Goal: Task Accomplishment & Management: Manage account settings

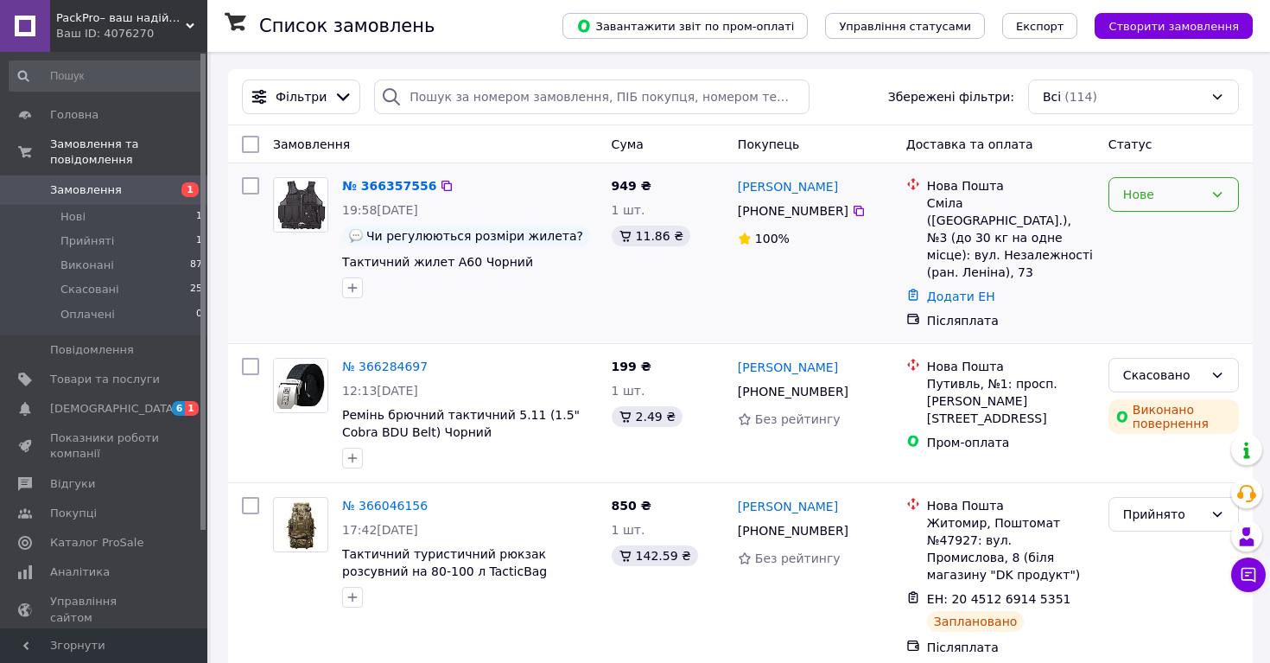
click at [1142, 200] on div "Нове" at bounding box center [1163, 194] width 80 height 19
click at [1142, 239] on li "Прийнято" at bounding box center [1174, 231] width 129 height 31
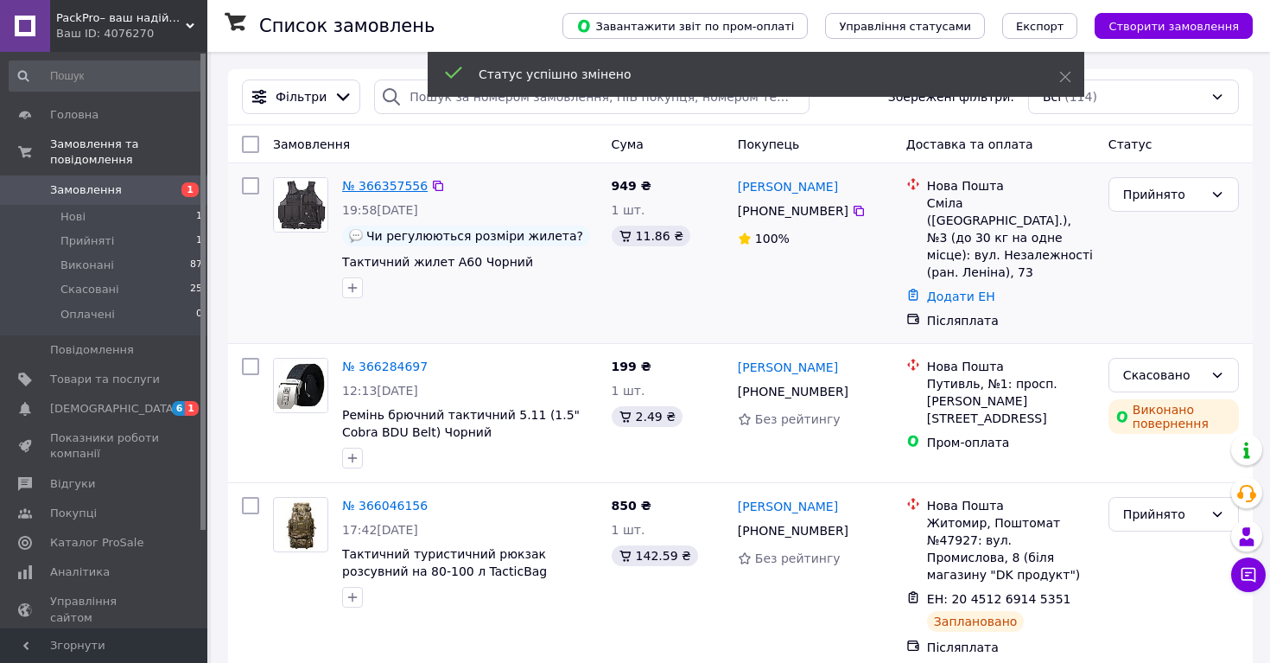
click at [371, 185] on link "№ 366357556" at bounding box center [385, 186] width 86 height 14
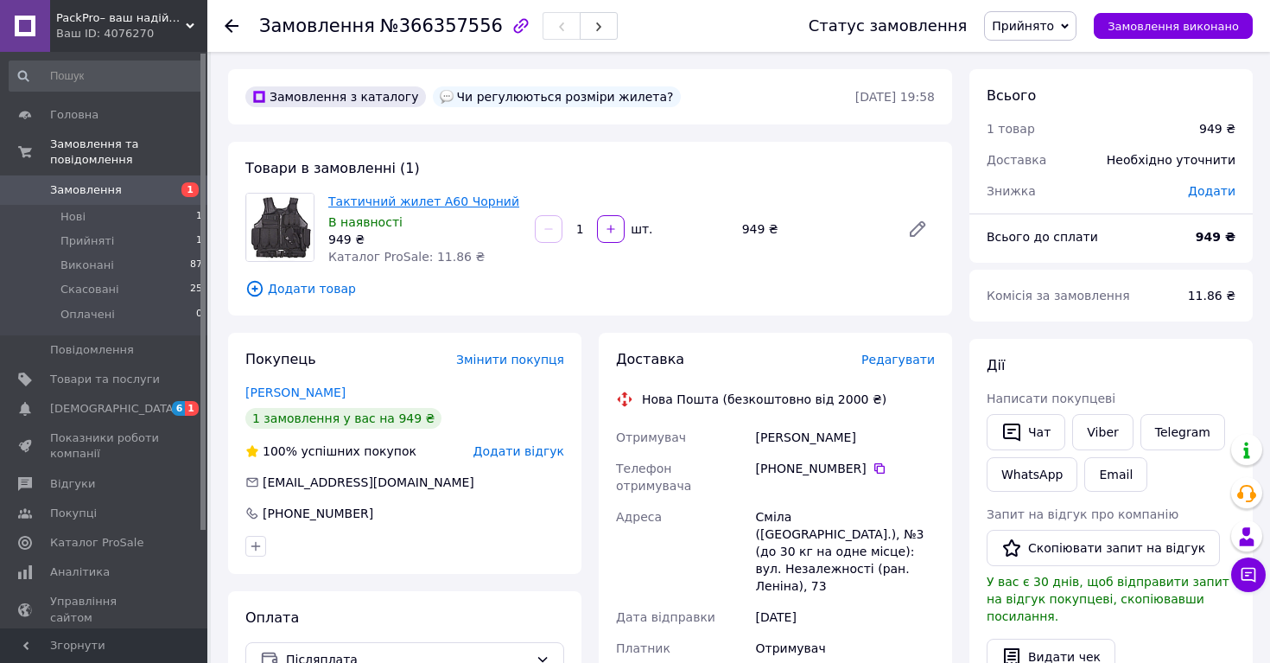
click at [379, 195] on link "Тактичний жилет A60 Чорний" at bounding box center [423, 201] width 191 height 14
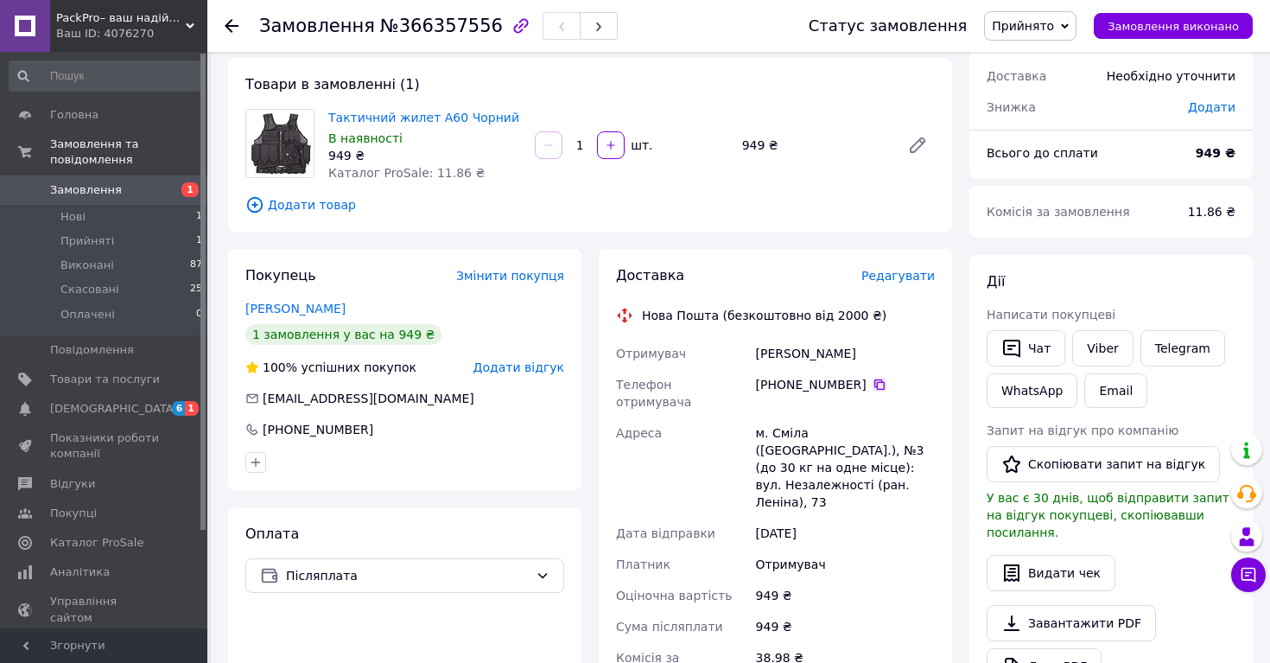
click at [875, 383] on icon at bounding box center [880, 384] width 10 height 10
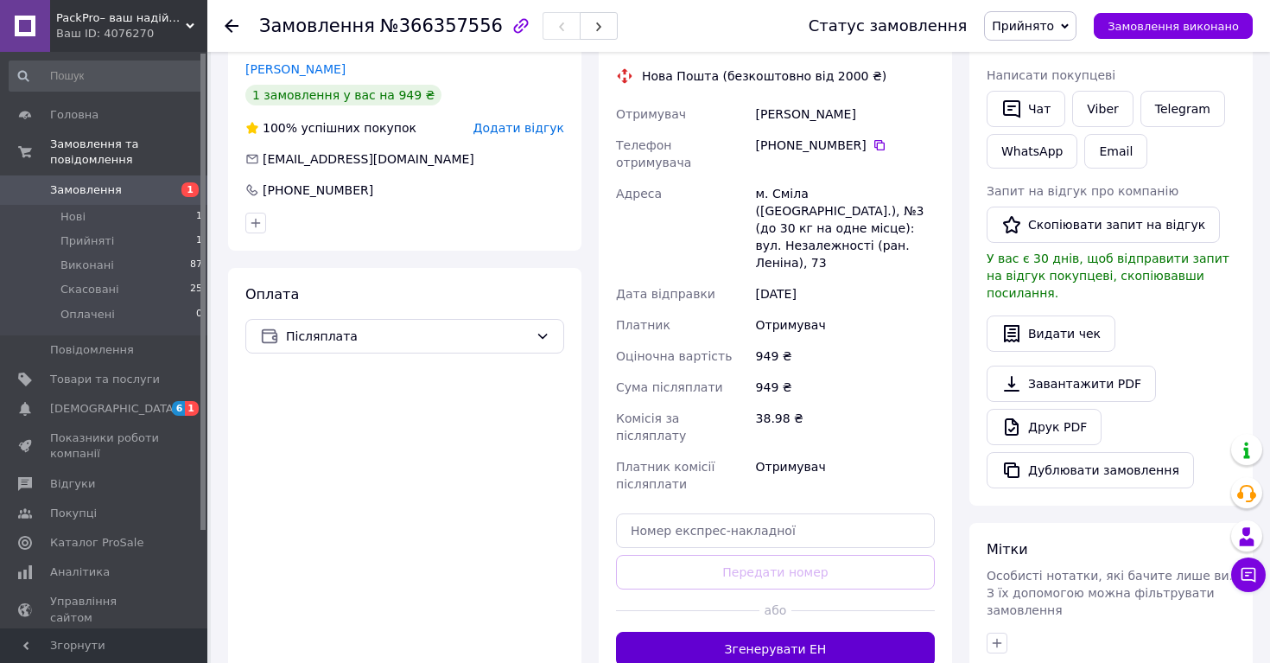
click at [786, 632] on button "Згенерувати ЕН" at bounding box center [775, 649] width 319 height 35
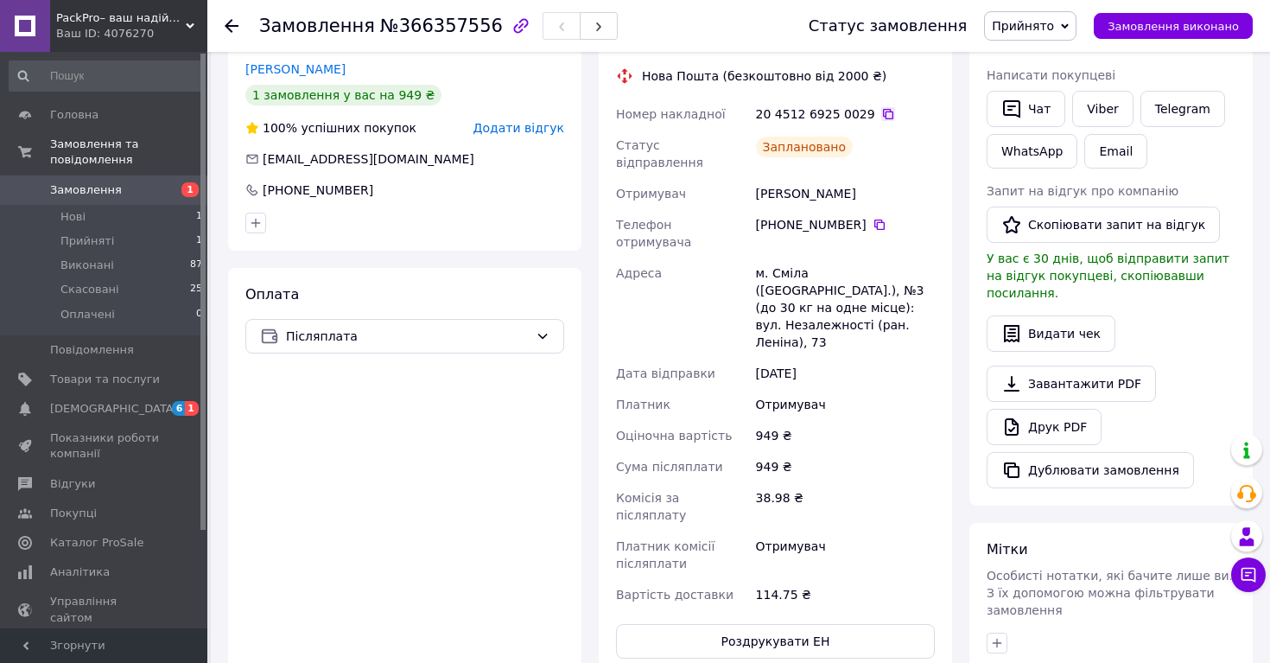
click at [883, 110] on icon at bounding box center [888, 114] width 10 height 10
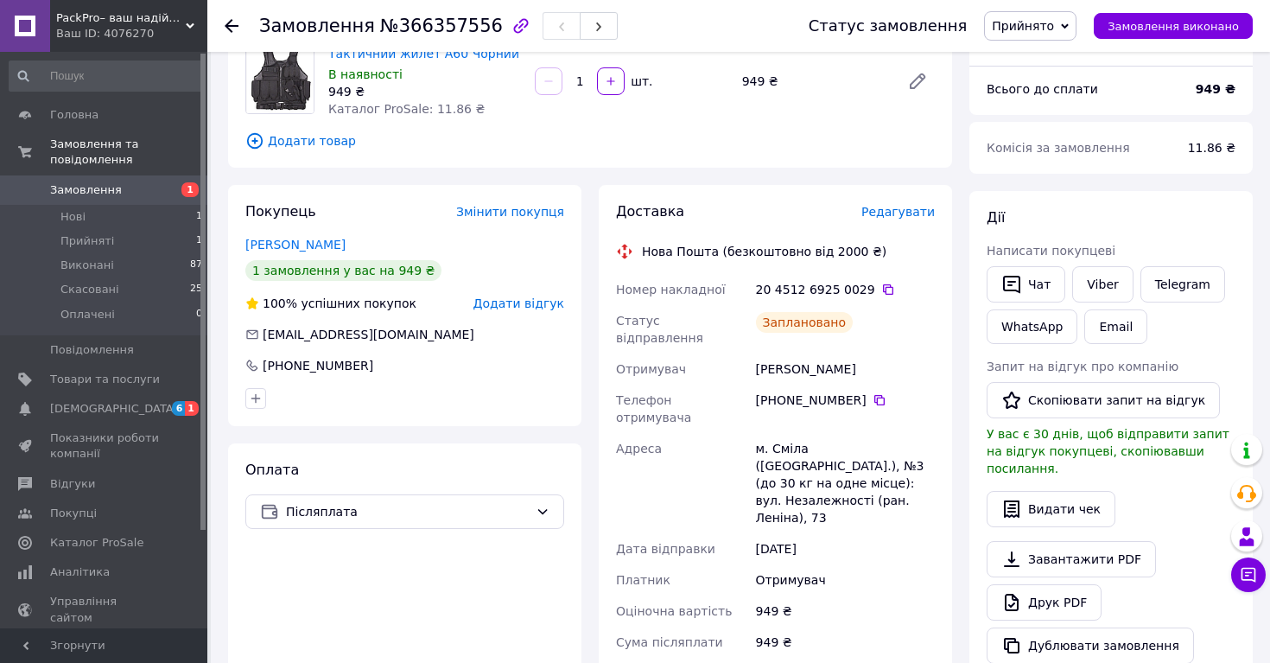
scroll to position [0, 0]
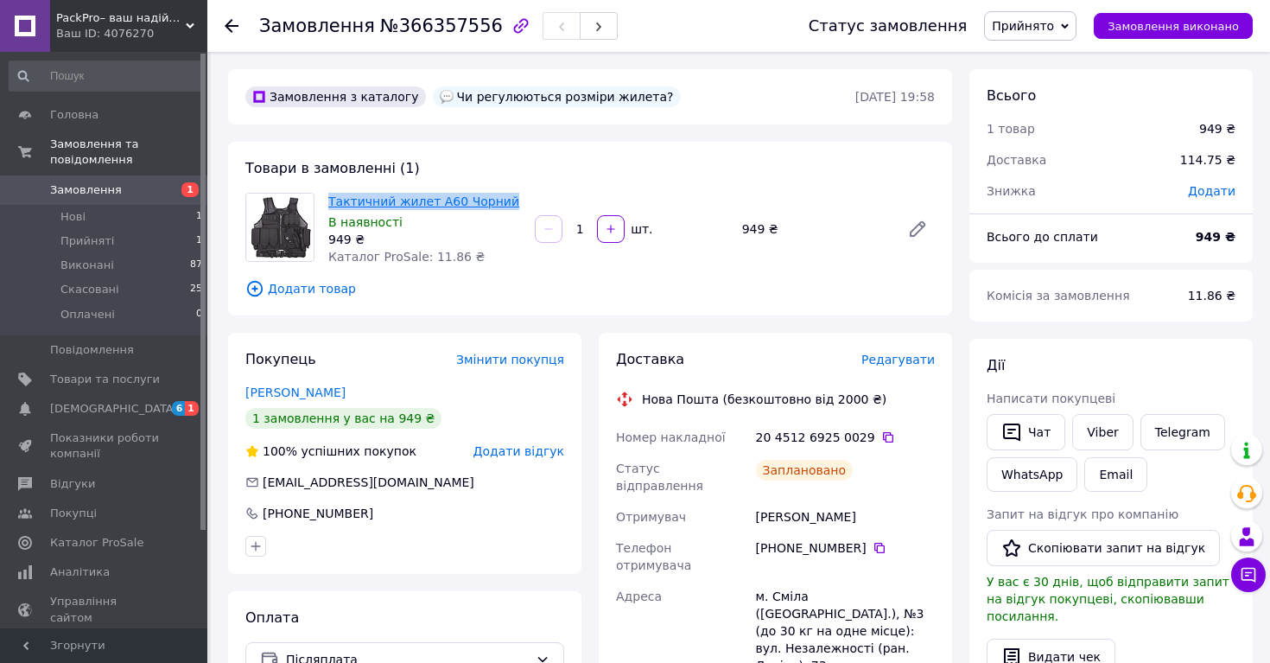
drag, startPoint x: 516, startPoint y: 204, endPoint x: 328, endPoint y: 202, distance: 187.5
click at [328, 202] on span "Тактичний жилет A60 Чорний" at bounding box center [424, 201] width 193 height 17
copy link "Тактичний жилет A60 Чорний"
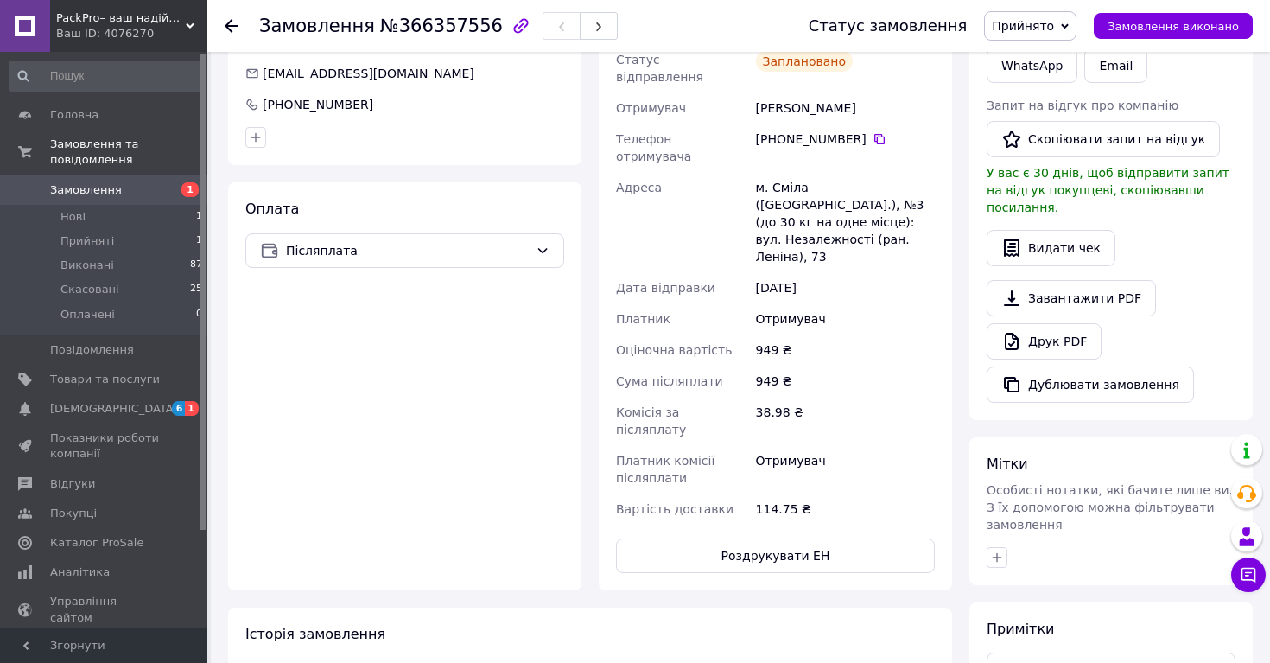
scroll to position [492, 0]
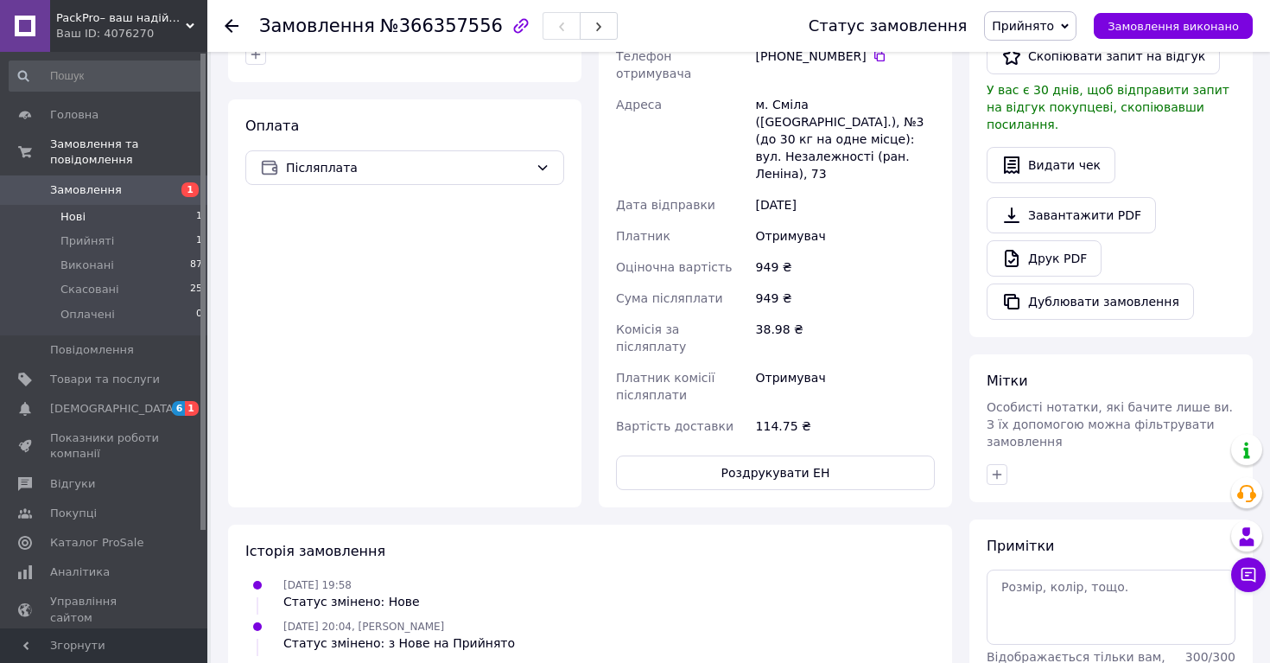
click at [93, 217] on li "Нові 1" at bounding box center [106, 217] width 213 height 24
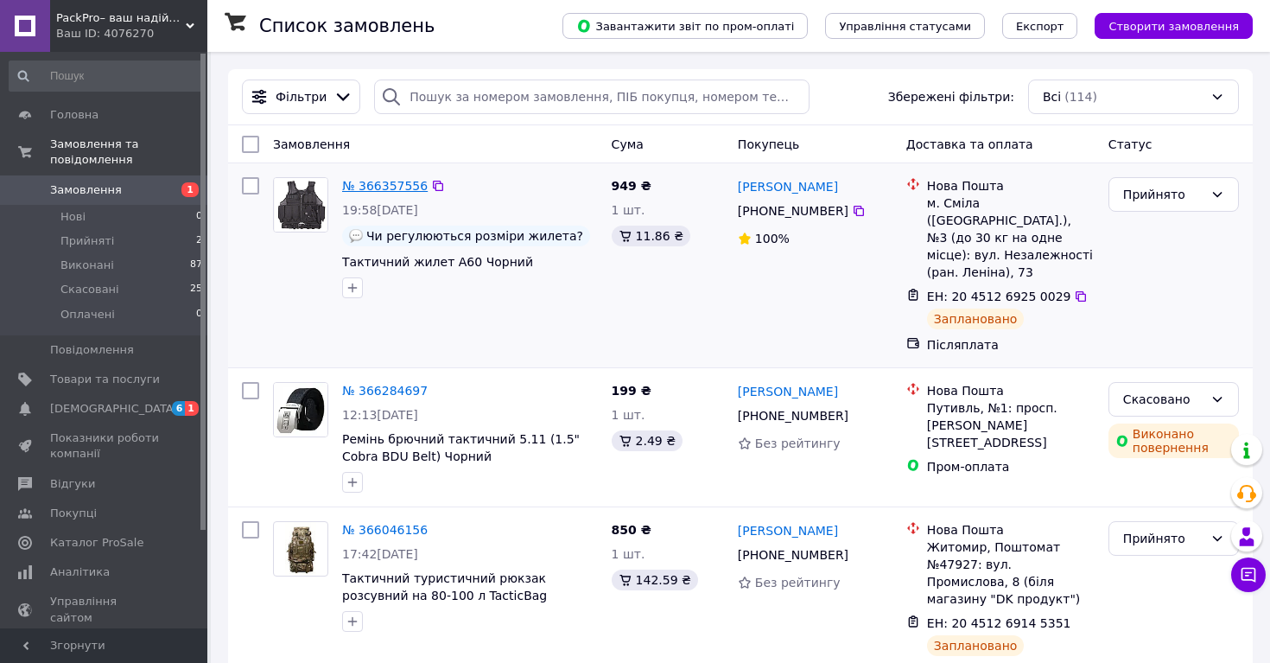
click at [374, 181] on link "№ 366357556" at bounding box center [385, 186] width 86 height 14
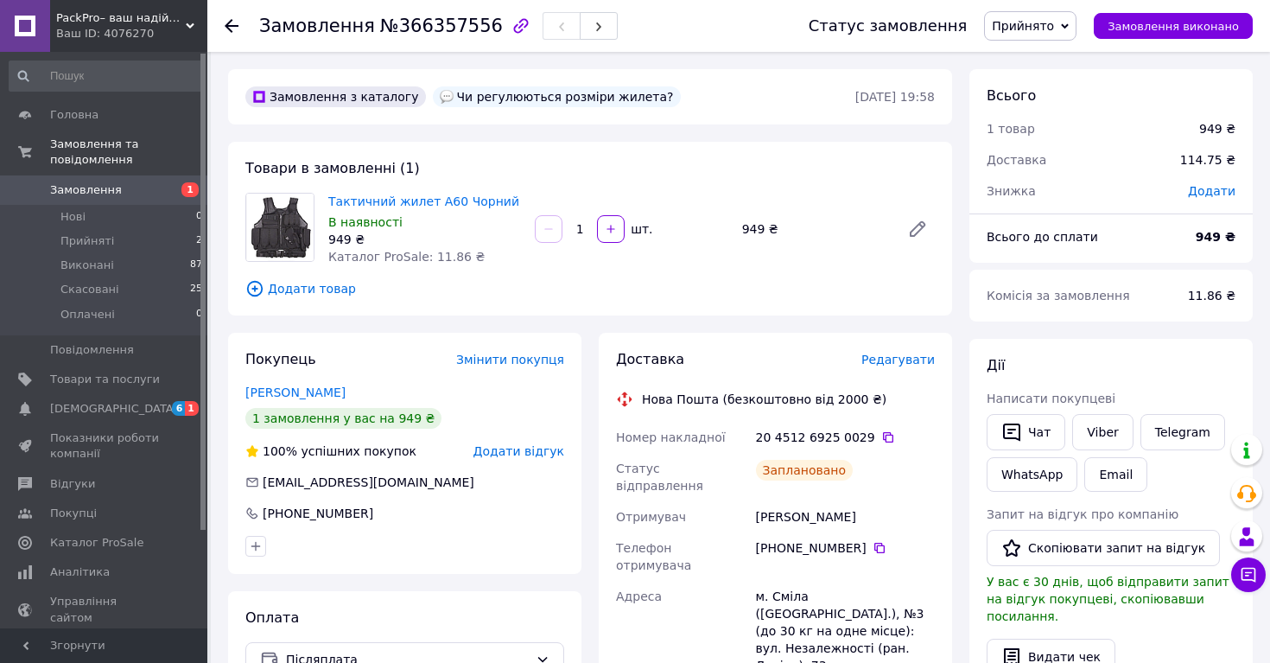
click at [274, 241] on img at bounding box center [279, 227] width 67 height 67
click at [353, 199] on link "Тактичний жилет A60 Чорний" at bounding box center [423, 201] width 191 height 14
click at [125, 224] on li "Нові 0" at bounding box center [106, 217] width 213 height 24
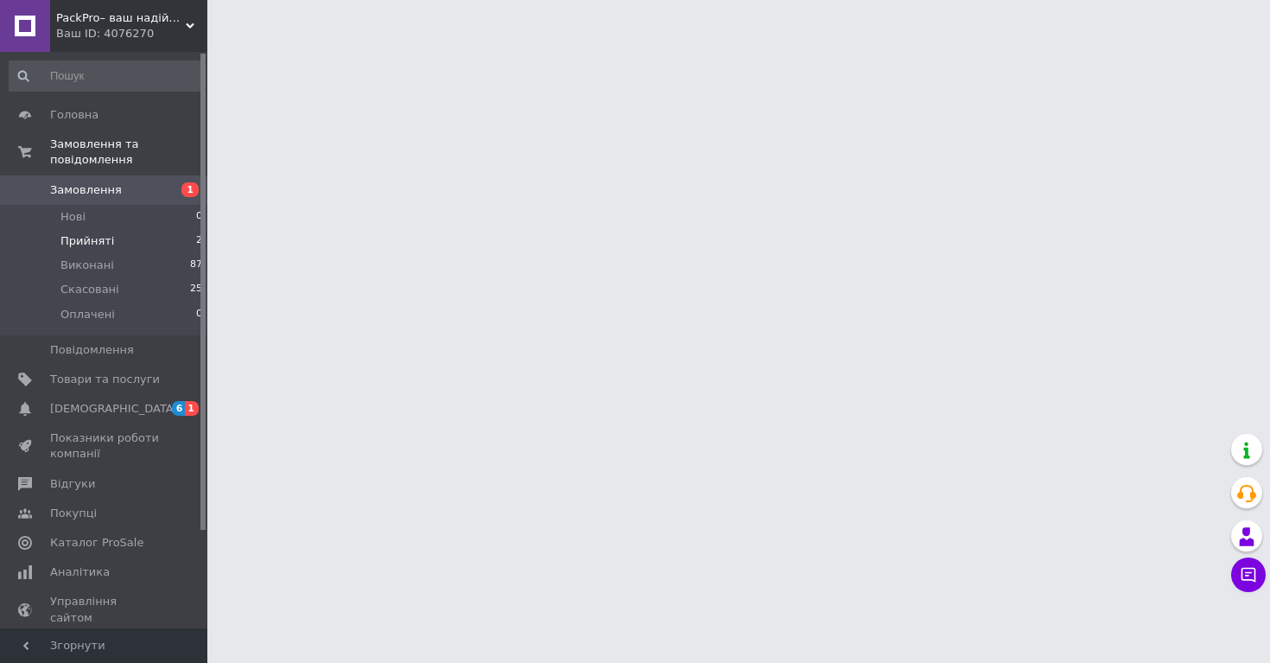
click at [105, 239] on span "Прийняті" at bounding box center [87, 241] width 54 height 16
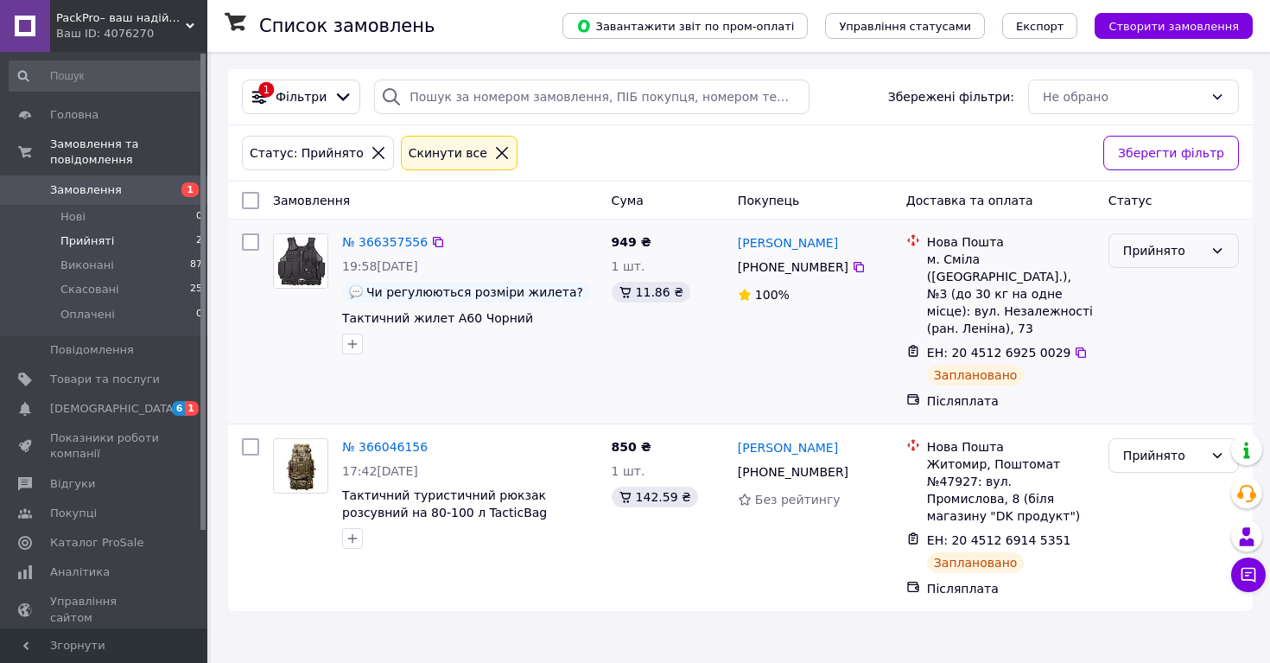
click at [1158, 251] on div "Прийнято" at bounding box center [1163, 250] width 80 height 19
click at [1145, 321] on li "Скасовано" at bounding box center [1174, 318] width 129 height 31
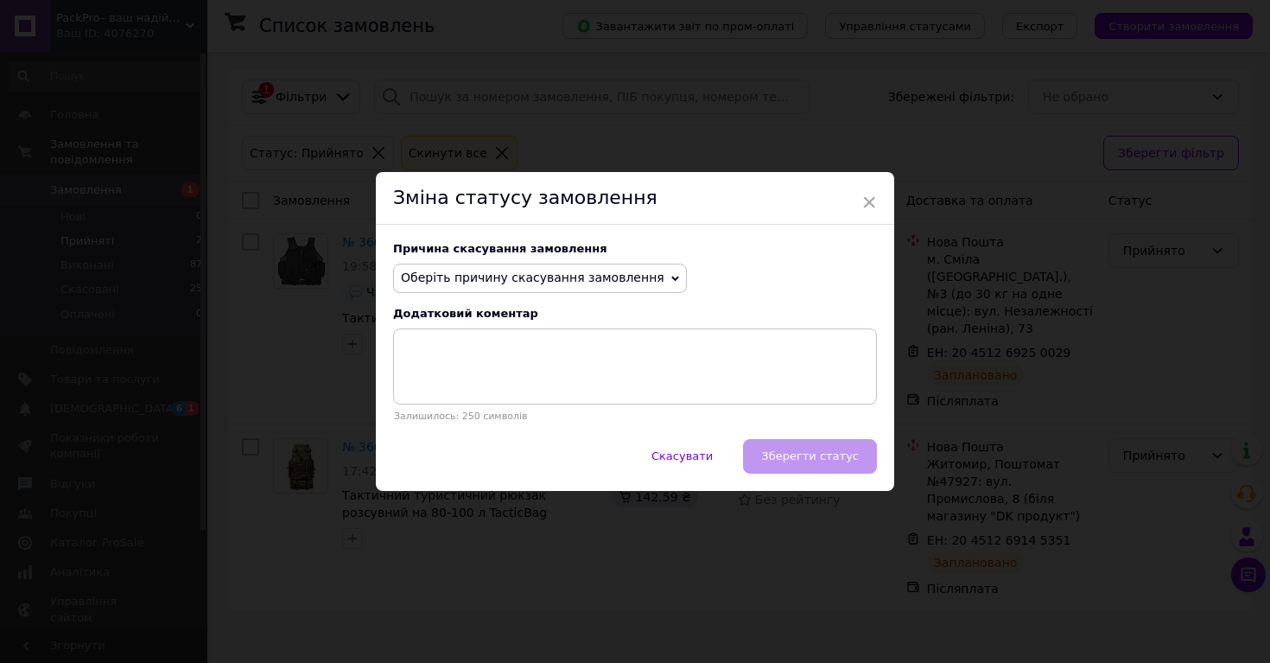
click at [606, 275] on span "Оберіть причину скасування замовлення" at bounding box center [533, 277] width 264 height 14
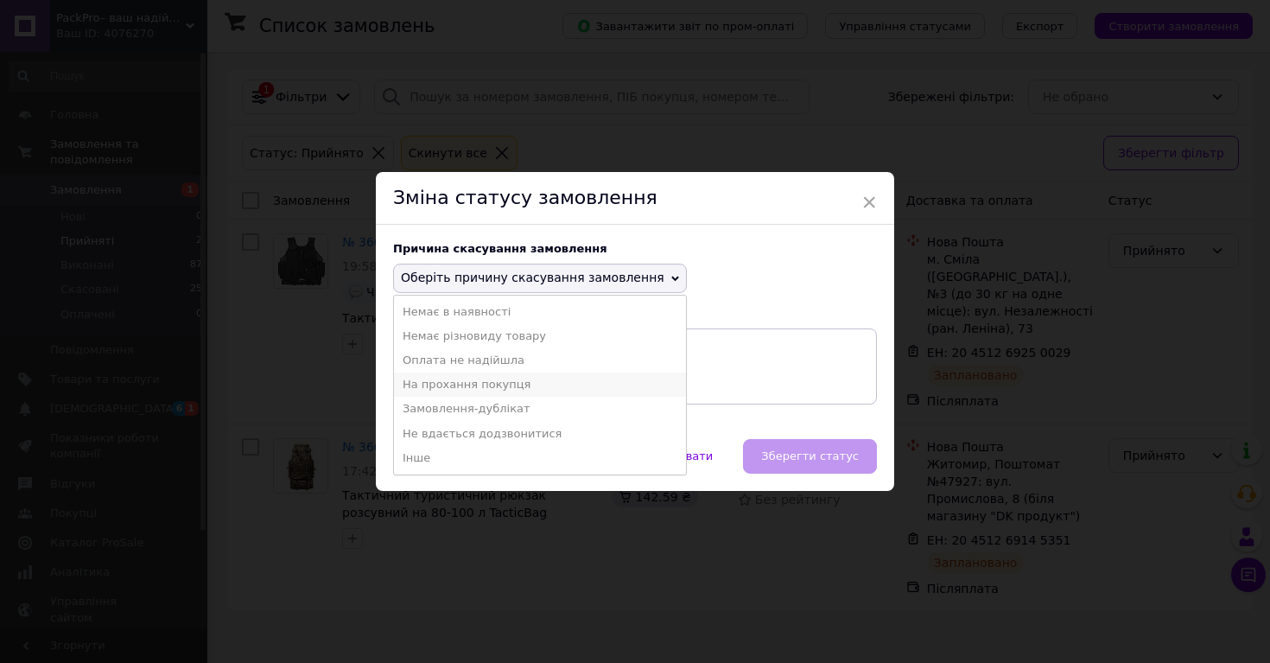
click at [465, 384] on li "На прохання покупця" at bounding box center [540, 384] width 292 height 24
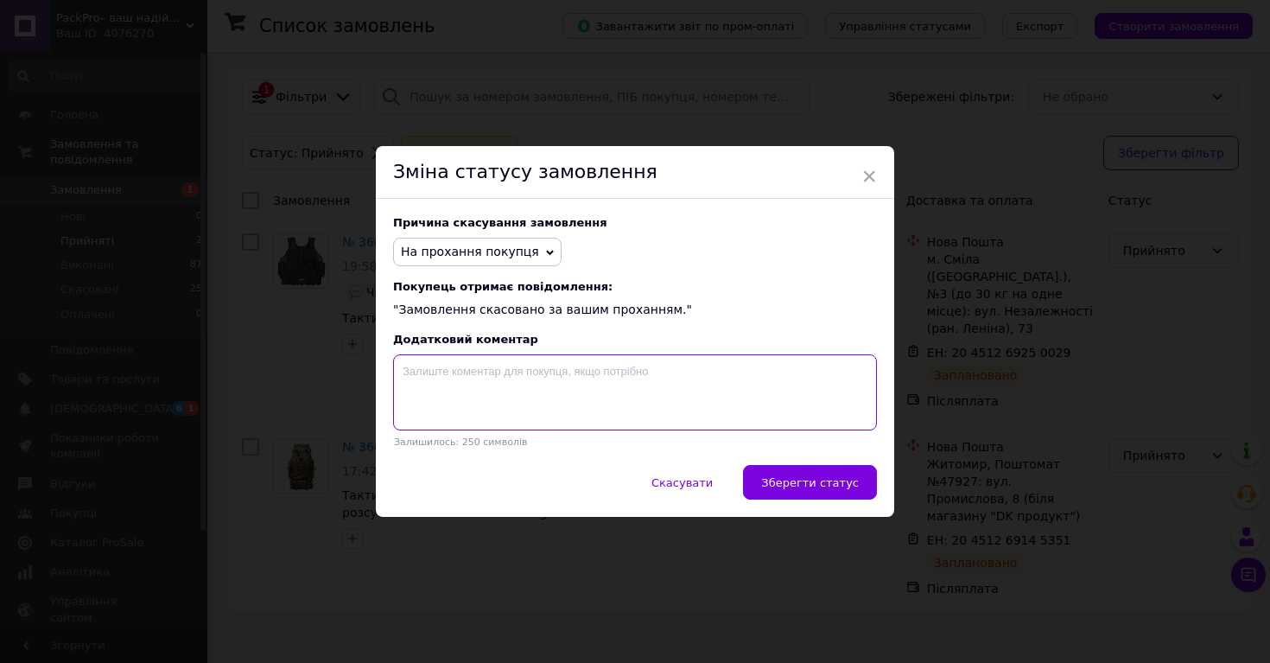
click at [528, 365] on textarea at bounding box center [635, 392] width 484 height 76
paste textarea "Мабуть відмовлюся від замовлення, нажаль розмір замалий"
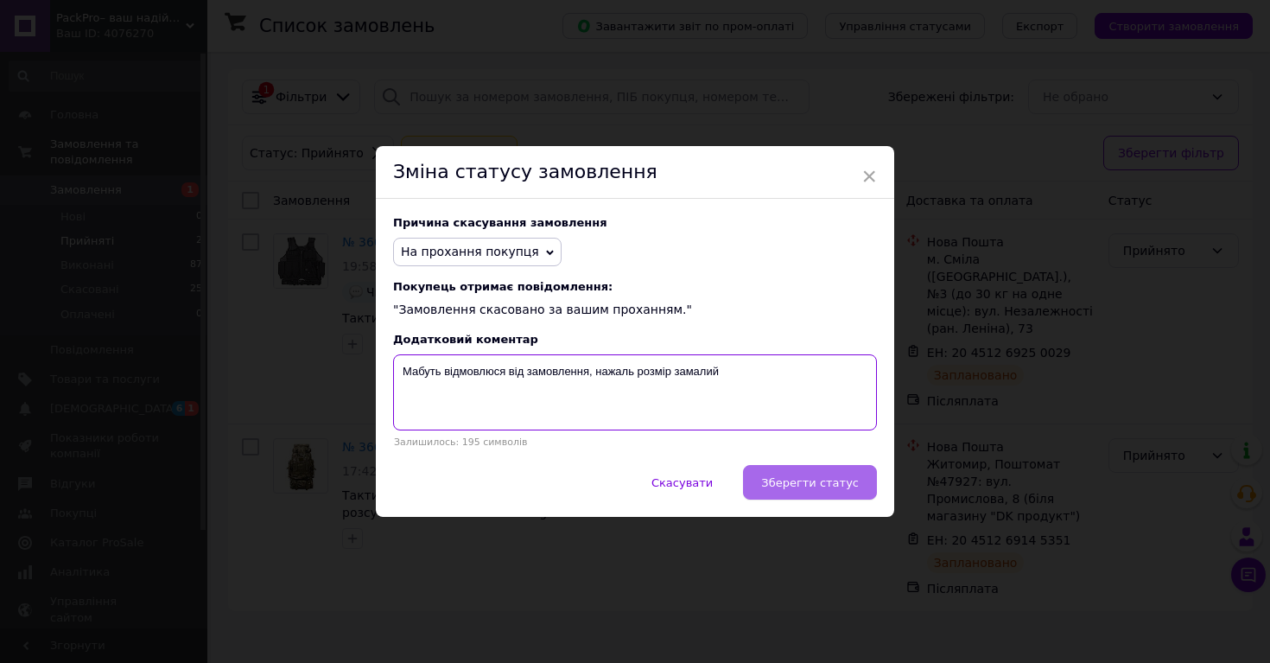
type textarea "Мабуть відмовлюся від замовлення, нажаль розмір замалий"
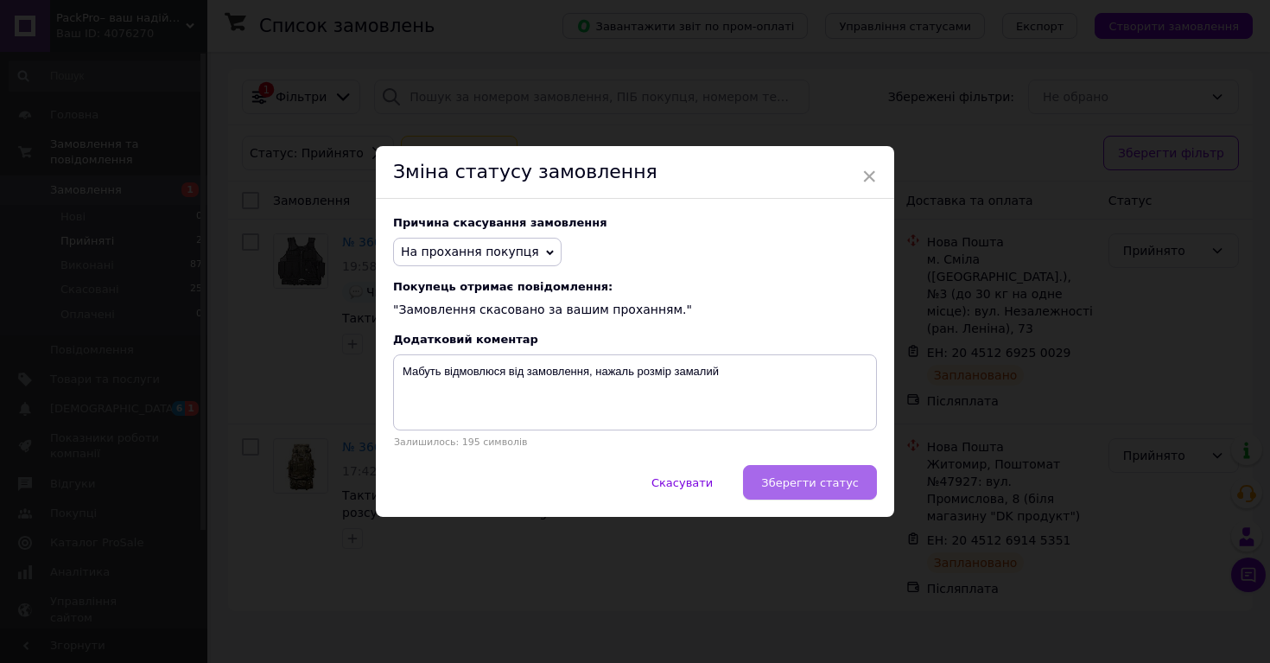
click at [805, 496] on button "Зберегти статус" at bounding box center [810, 482] width 134 height 35
